Goal: Task Accomplishment & Management: Manage account settings

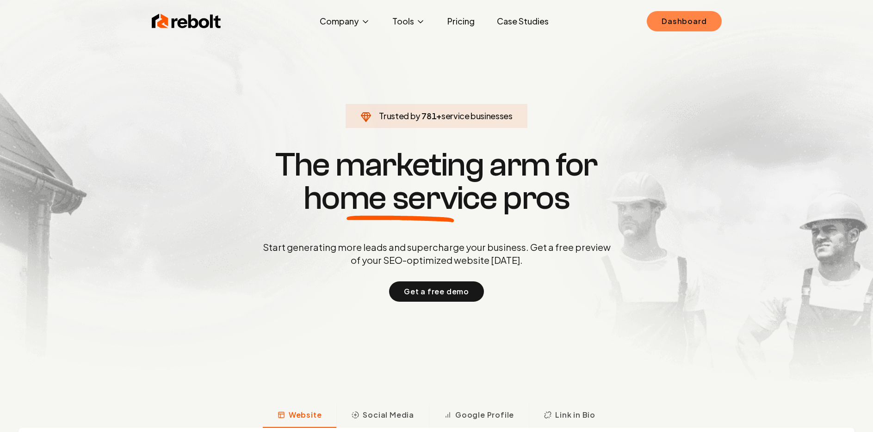
click at [690, 20] on link "Dashboard" at bounding box center [683, 21] width 74 height 20
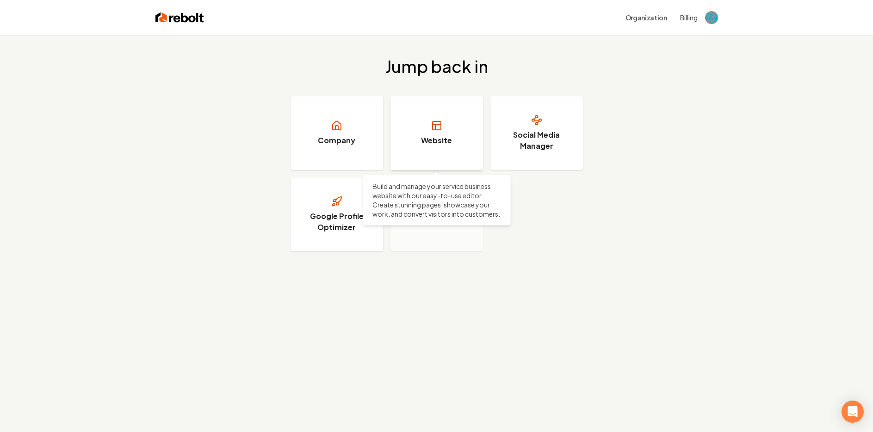
click at [441, 142] on h3 "Website" at bounding box center [436, 140] width 31 height 11
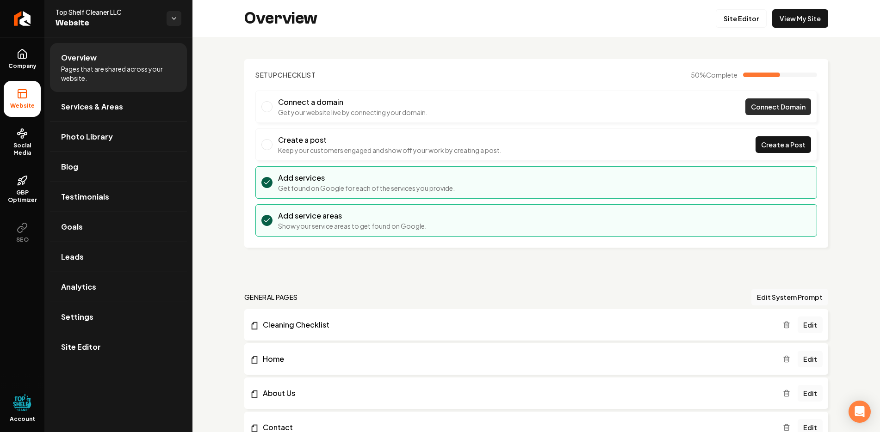
click at [779, 106] on span "Connect Domain" at bounding box center [778, 107] width 55 height 10
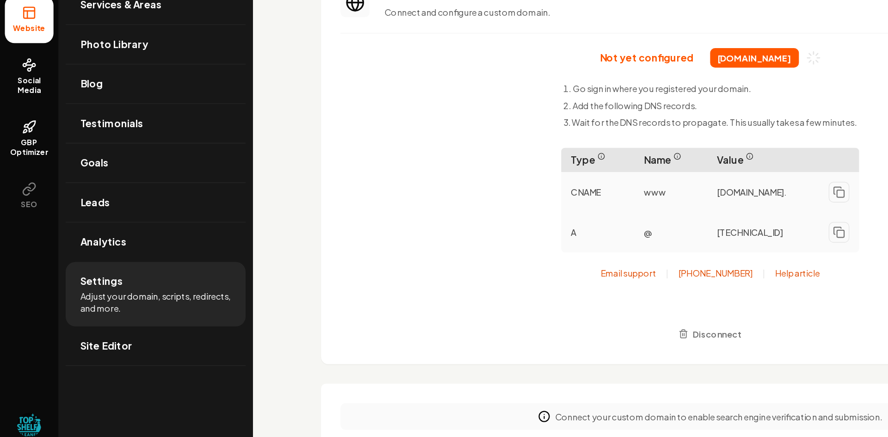
click at [397, 170] on div "Not yet configured [DOMAIN_NAME] Go sign in where you registered your domain. A…" at bounding box center [540, 234] width 562 height 226
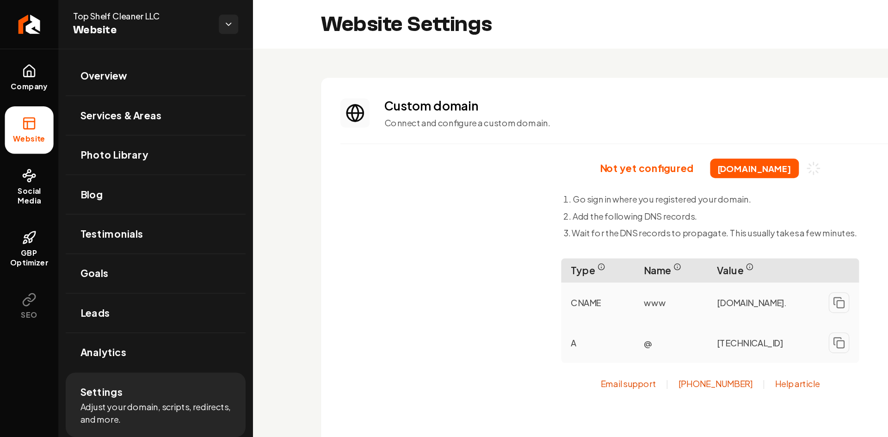
click at [109, 14] on span "Top Shelf Cleaner LLC" at bounding box center [107, 11] width 104 height 9
click at [177, 19] on html "Company Website Social Media GBP Optimizer SEO Account Top Shelf Cleaner LLC We…" at bounding box center [444, 218] width 888 height 437
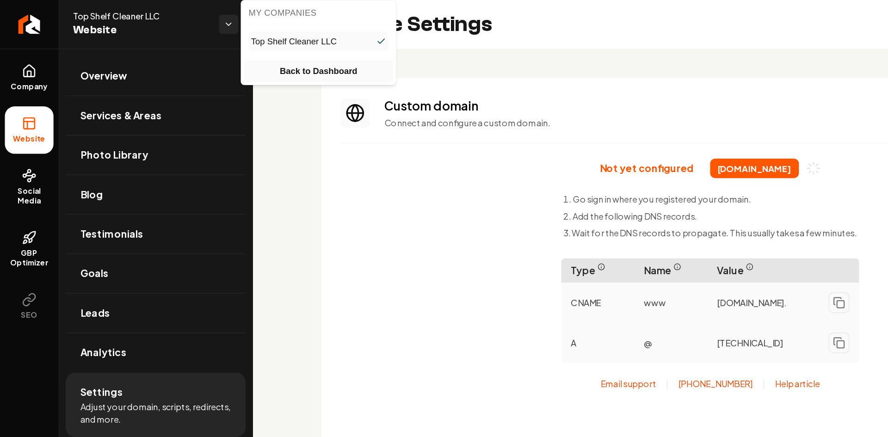
click at [238, 54] on link "Back to Dashboard" at bounding box center [242, 54] width 114 height 17
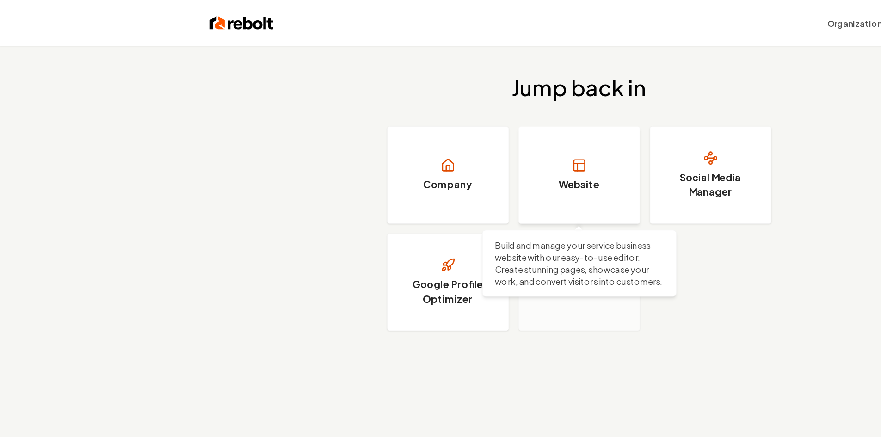
click at [435, 139] on h3 "Website" at bounding box center [440, 140] width 31 height 11
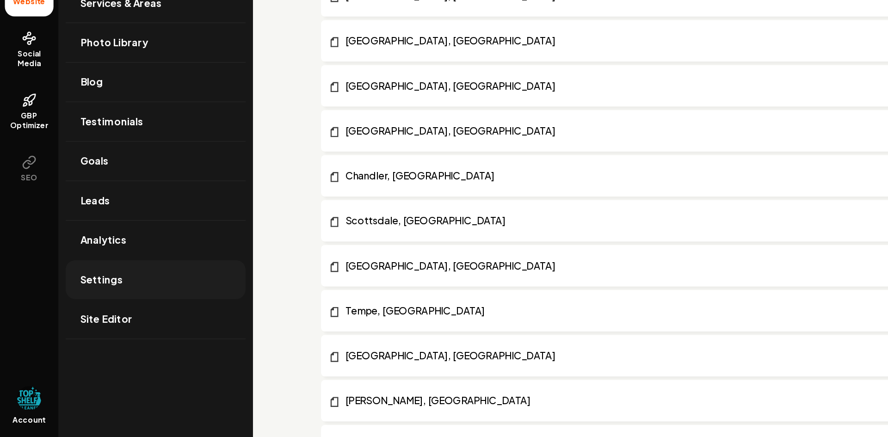
click at [75, 314] on span "Settings" at bounding box center [77, 317] width 32 height 11
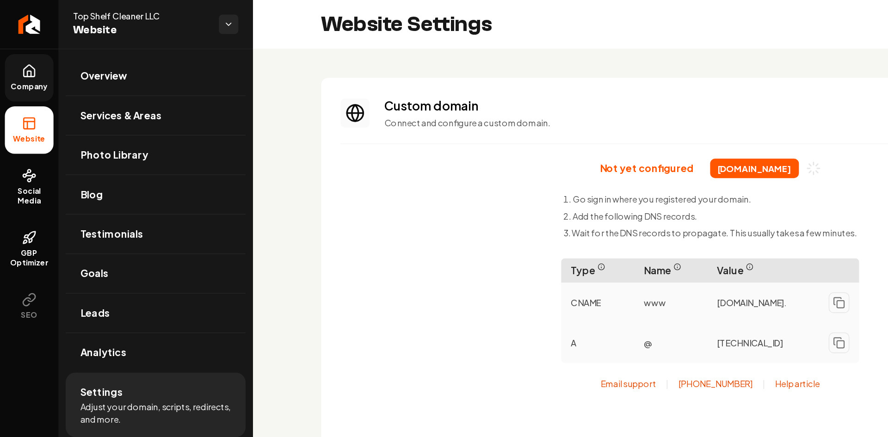
click at [20, 62] on link "Company" at bounding box center [22, 59] width 37 height 36
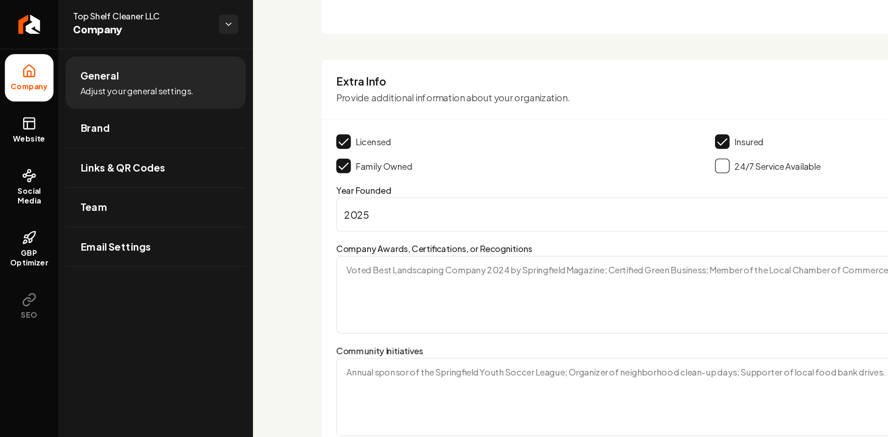
scroll to position [1407, 0]
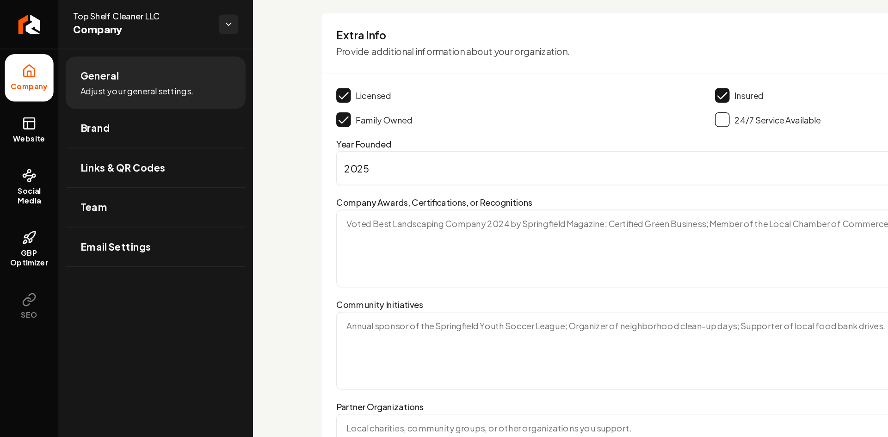
click at [260, 73] on button "Main content area" at bounding box center [261, 72] width 11 height 11
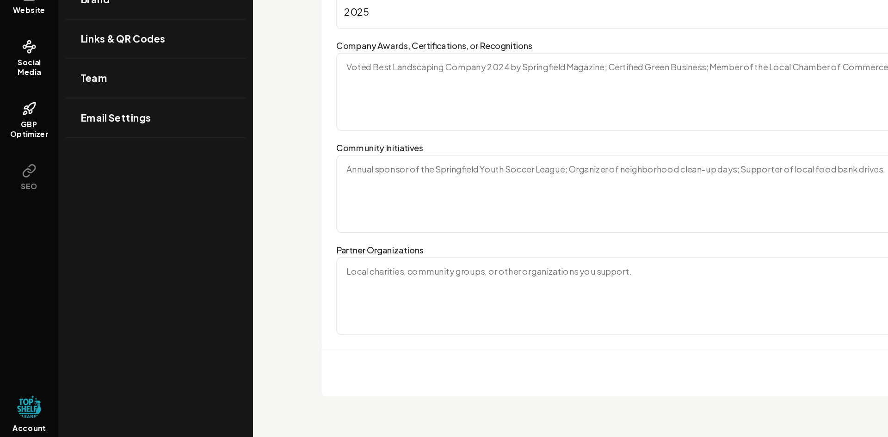
scroll to position [0, 0]
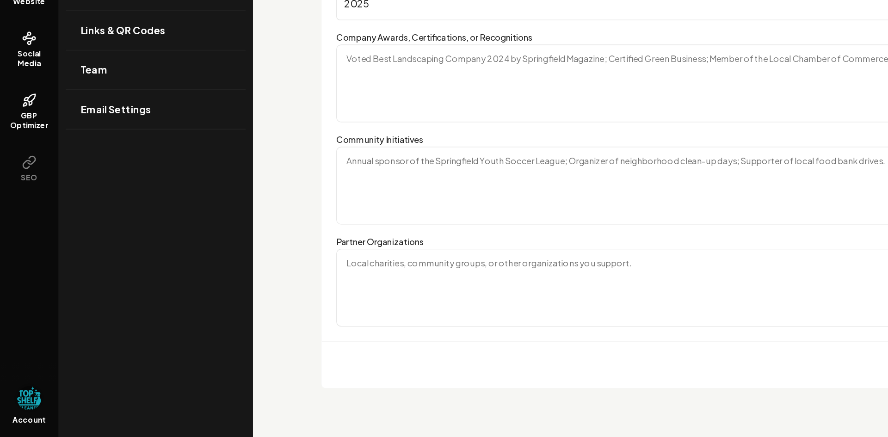
click at [24, 406] on img "Open user button" at bounding box center [22, 407] width 18 height 18
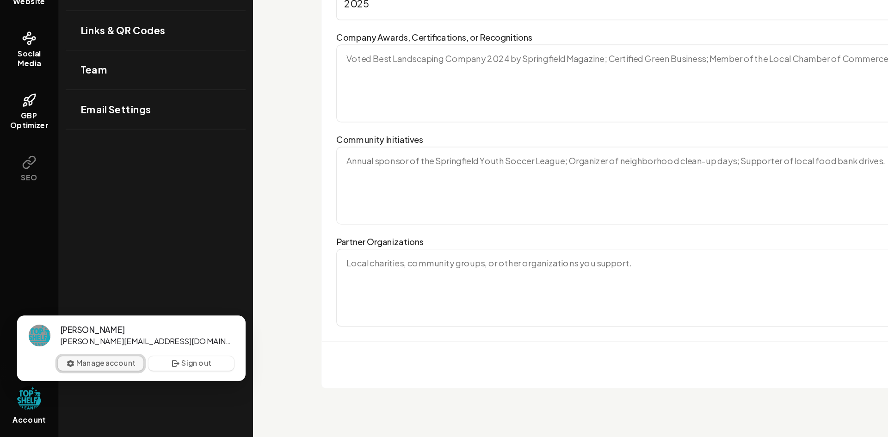
click at [82, 378] on button "Manage account" at bounding box center [76, 381] width 65 height 11
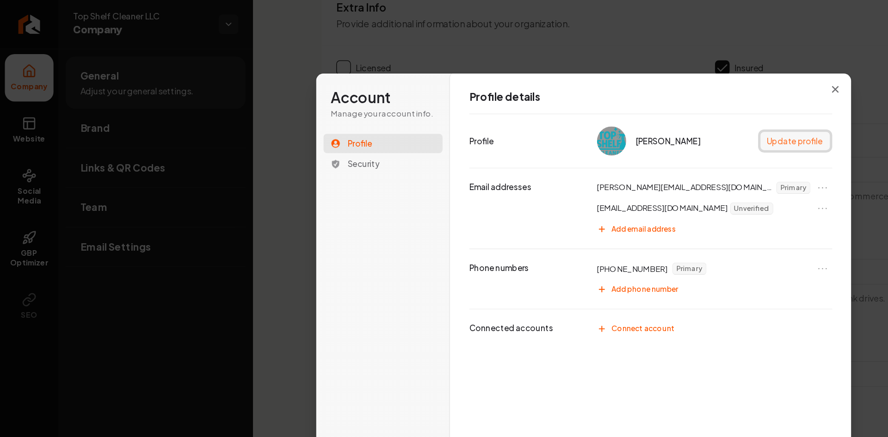
click at [608, 107] on button "Update profile" at bounding box center [605, 107] width 53 height 14
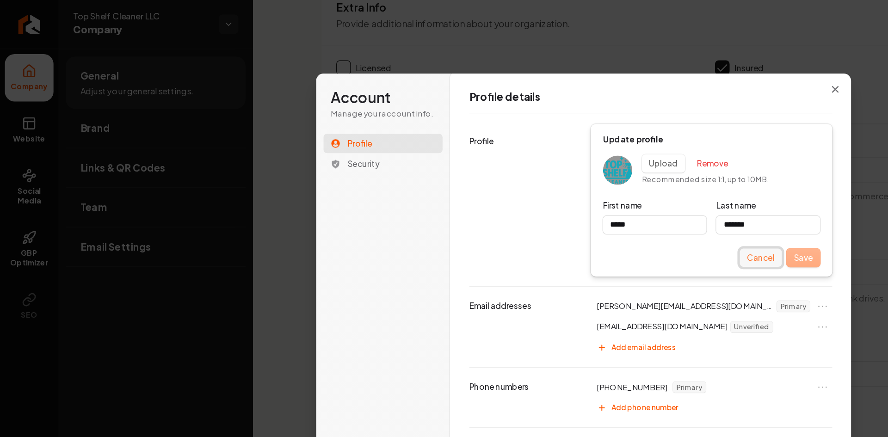
type input "*****"
type input "*******"
click at [567, 197] on button "Cancel" at bounding box center [579, 196] width 32 height 14
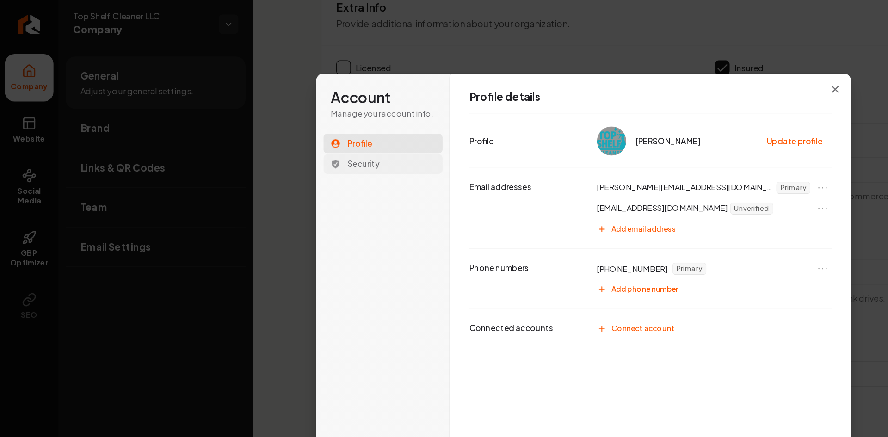
click at [274, 122] on span "Security" at bounding box center [277, 125] width 25 height 8
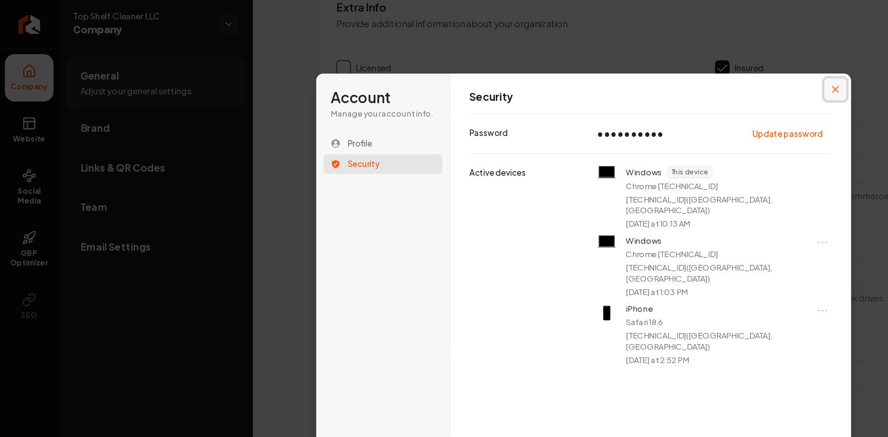
click at [636, 68] on icon "Close modal" at bounding box center [635, 67] width 5 height 5
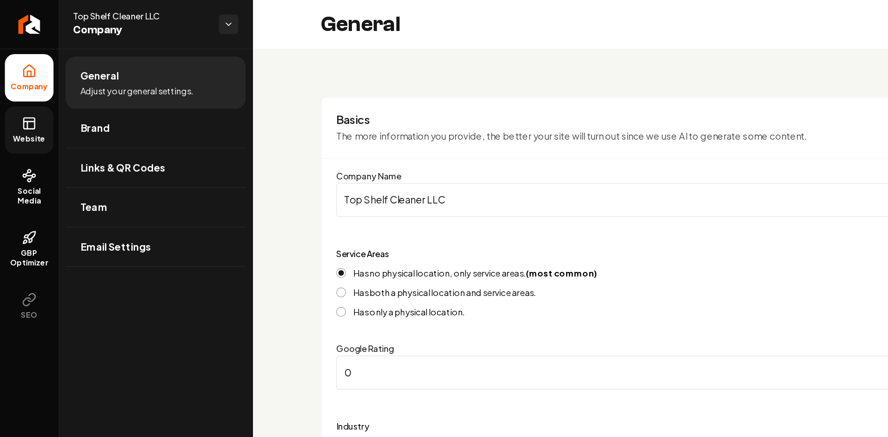
click at [27, 102] on span "Website" at bounding box center [22, 105] width 32 height 7
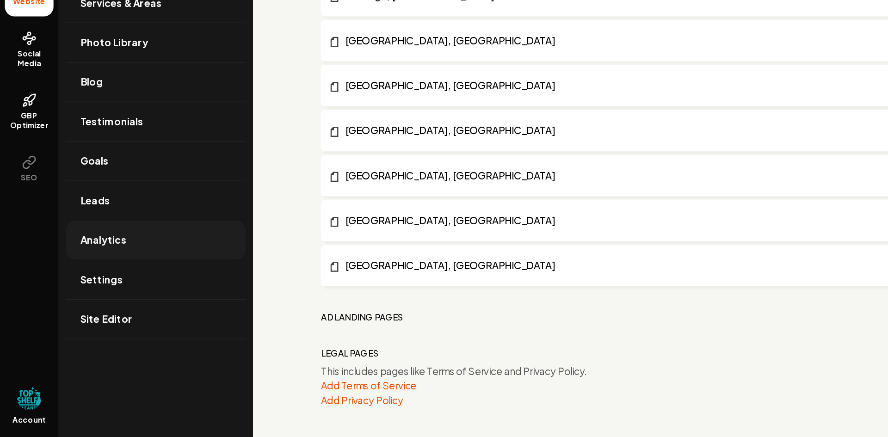
click at [72, 289] on span "Analytics" at bounding box center [78, 287] width 35 height 11
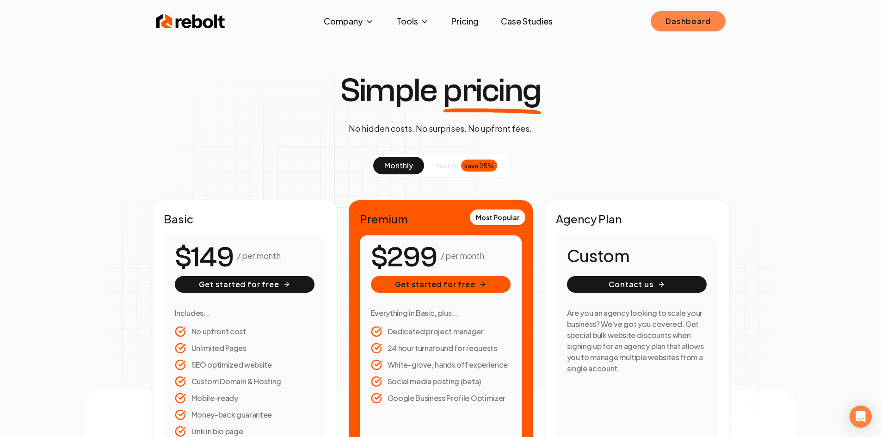
click at [680, 15] on link "Dashboard" at bounding box center [688, 21] width 74 height 20
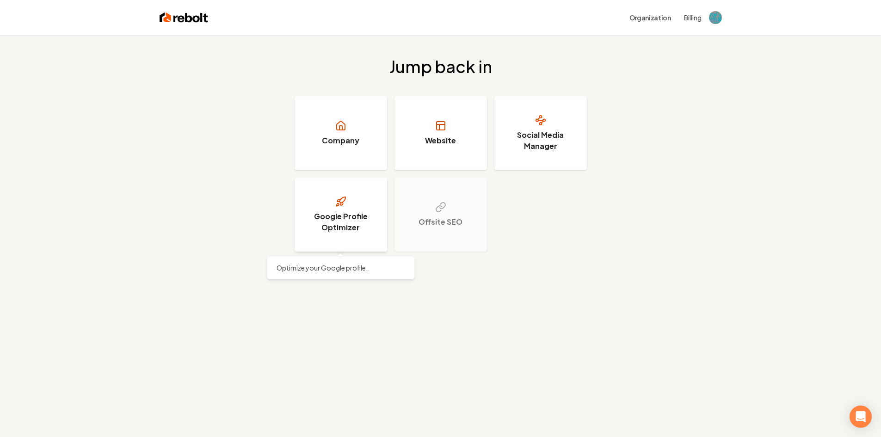
click at [338, 228] on h3 "Google Profile Optimizer" at bounding box center [340, 222] width 69 height 22
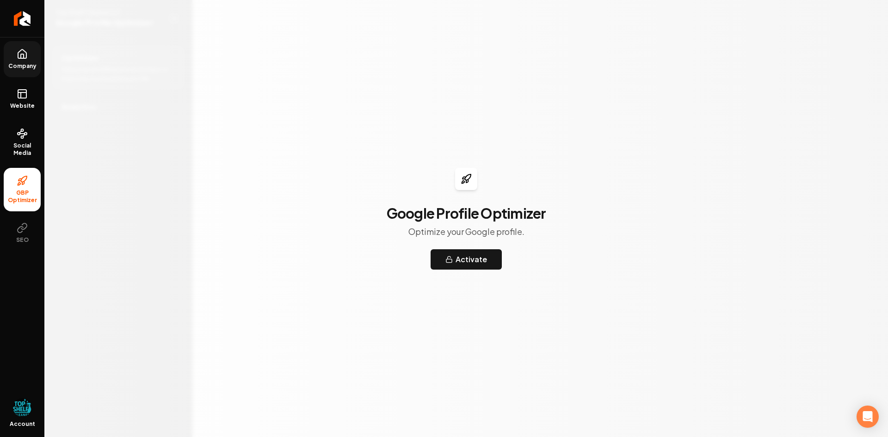
click at [13, 57] on link "Company" at bounding box center [22, 59] width 37 height 36
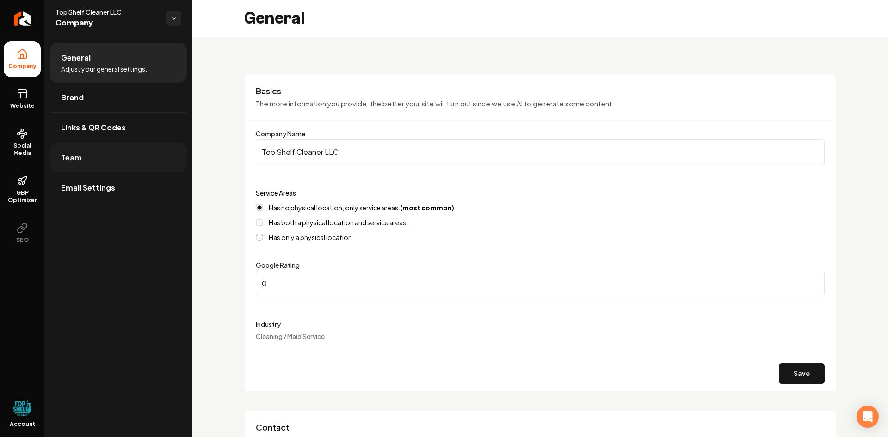
click at [74, 156] on span "Team" at bounding box center [71, 157] width 21 height 11
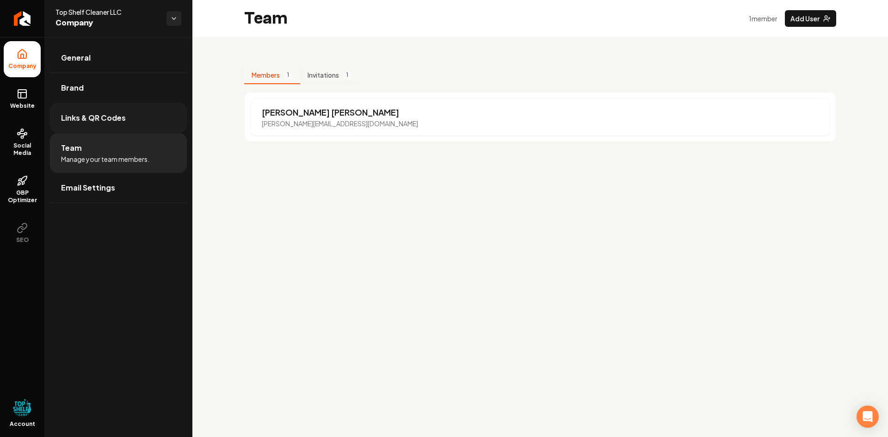
click at [79, 115] on span "Links & QR Codes" at bounding box center [93, 117] width 65 height 11
